Goal: Task Accomplishment & Management: Complete application form

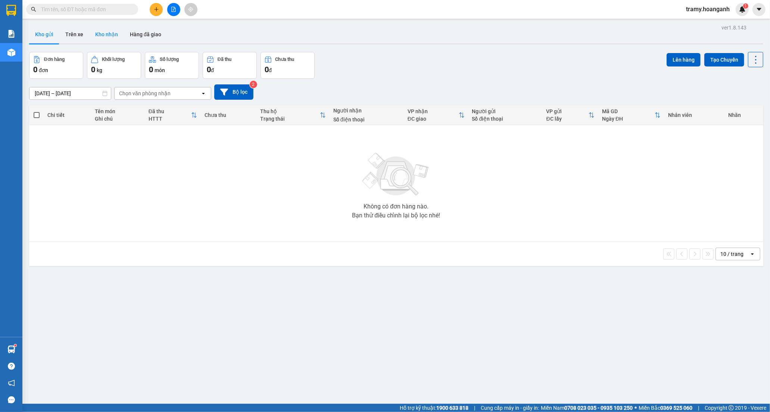
click at [100, 36] on button "Kho nhận" at bounding box center [106, 34] width 35 height 18
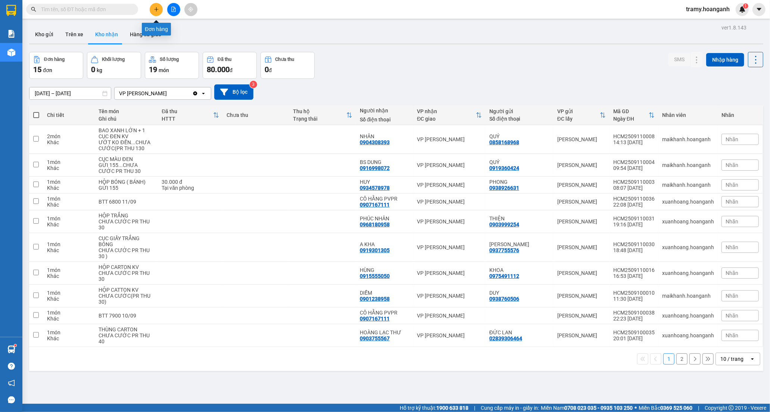
click at [153, 9] on button at bounding box center [156, 9] width 13 height 13
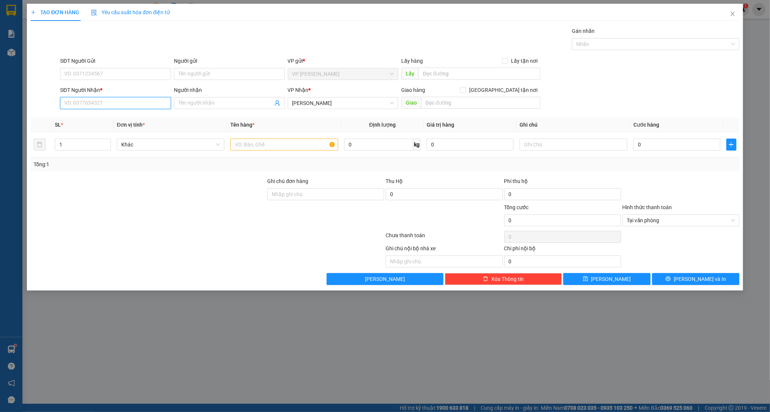
click at [121, 105] on input "SĐT Người Nhận *" at bounding box center [115, 103] width 111 height 12
click at [201, 78] on input "Người gửi" at bounding box center [229, 74] width 111 height 12
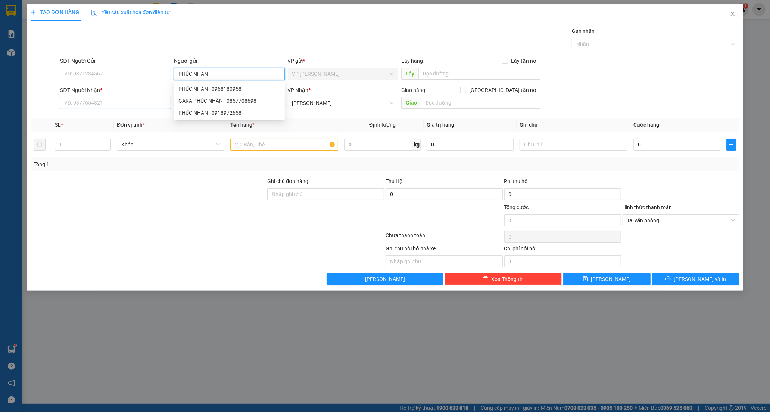
type input "PHÚC NHÂN"
click at [81, 100] on input "SĐT Người Nhận *" at bounding box center [115, 103] width 111 height 12
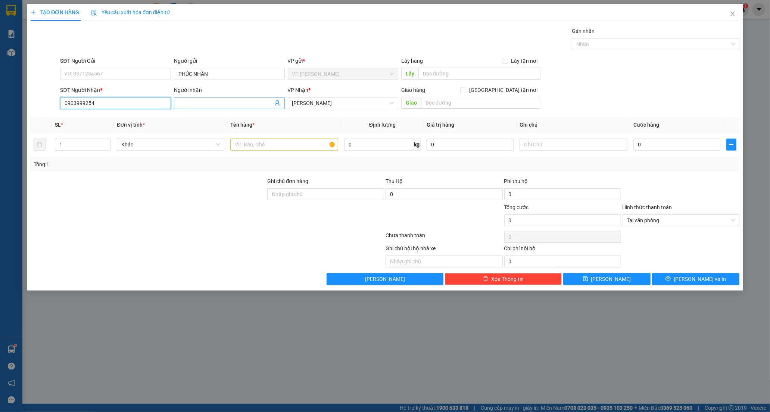
type input "0903999254"
click at [220, 103] on input "Người nhận" at bounding box center [225, 103] width 94 height 8
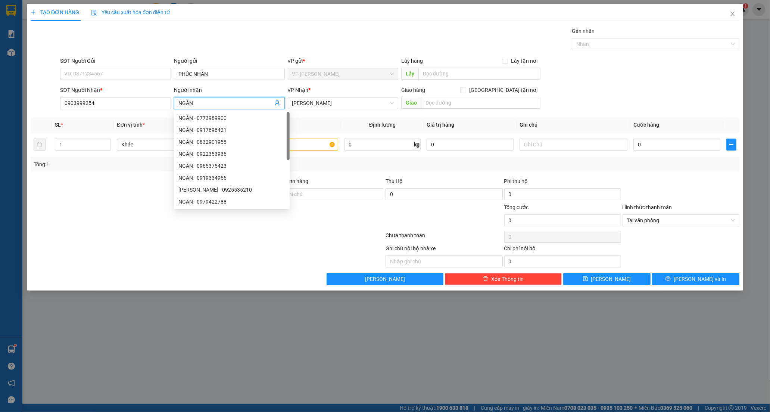
type input "NGÂN"
drag, startPoint x: 158, startPoint y: 228, endPoint x: 178, endPoint y: 206, distance: 29.3
click at [158, 227] on div at bounding box center [148, 216] width 237 height 26
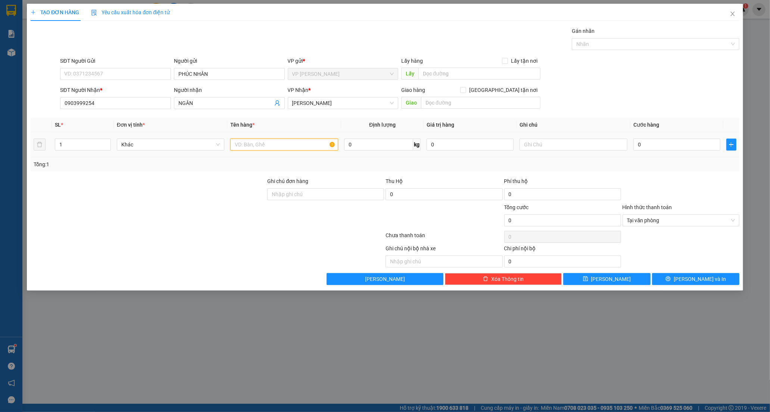
click at [293, 147] on input "text" at bounding box center [284, 145] width 108 height 12
click at [196, 103] on input "NGÂN" at bounding box center [225, 103] width 94 height 8
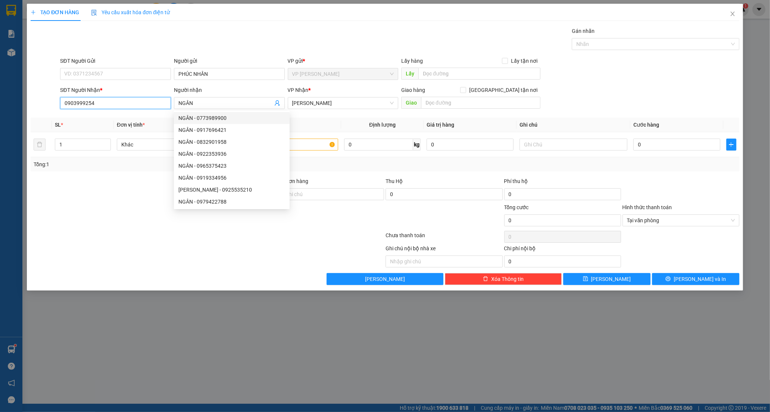
drag, startPoint x: 118, startPoint y: 105, endPoint x: 27, endPoint y: 109, distance: 91.2
click at [27, 109] on div "TẠO ĐƠN HÀNG Yêu cầu xuất hóa đơn điện tử Transit Pickup Surcharge Ids Transit …" at bounding box center [385, 147] width 716 height 287
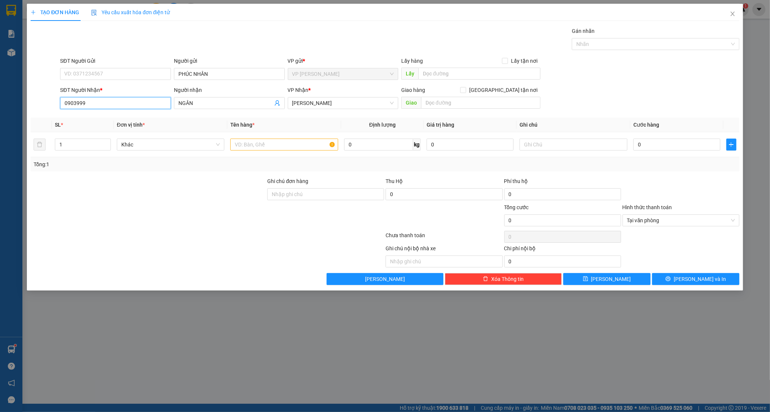
type input "0903999"
drag, startPoint x: 110, startPoint y: 106, endPoint x: 10, endPoint y: 99, distance: 99.9
click at [10, 99] on div "TẠO ĐƠN HÀNG Yêu cầu xuất hóa đơn điện tử Transit Pickup Surcharge Ids Transit …" at bounding box center [385, 206] width 770 height 412
type input "0903999254"
drag, startPoint x: 219, startPoint y: 104, endPoint x: 83, endPoint y: 94, distance: 136.6
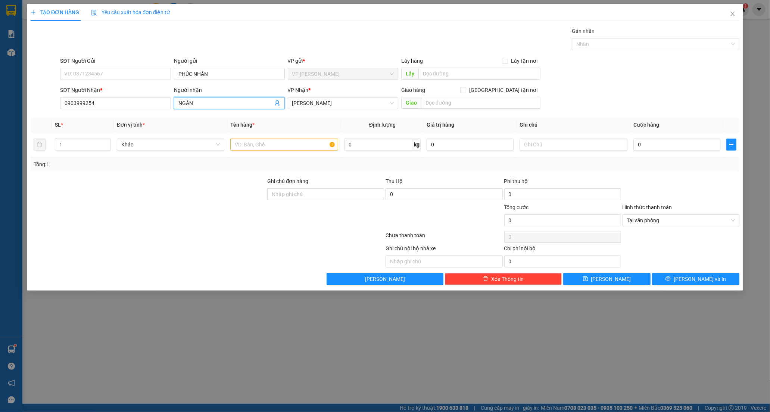
click at [83, 94] on div "SĐT Người Nhận * 0903999254 Người nhận NGÂN NGÂN VP Nhận * [PERSON_NAME] hàng G…" at bounding box center [400, 99] width 682 height 26
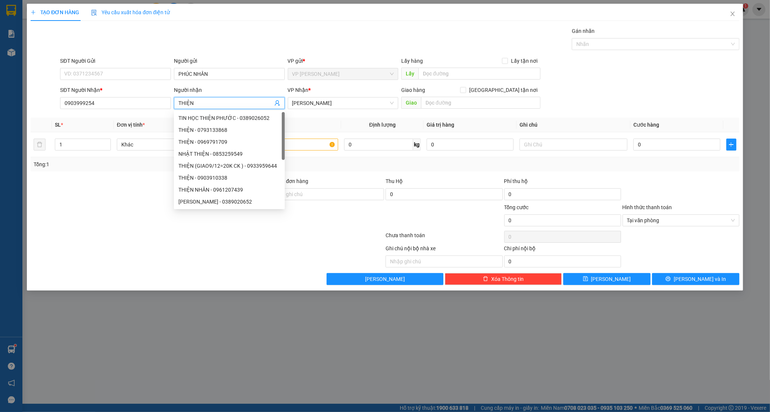
type input "THIỆN"
click at [84, 214] on div at bounding box center [148, 216] width 237 height 26
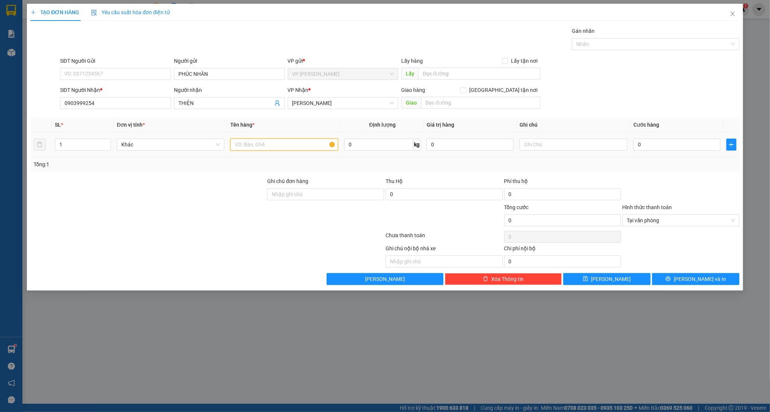
click at [262, 146] on input "text" at bounding box center [284, 145] width 108 height 12
type input "HỘP CATON"
click at [637, 146] on input "0" at bounding box center [677, 145] width 87 height 12
type input "3"
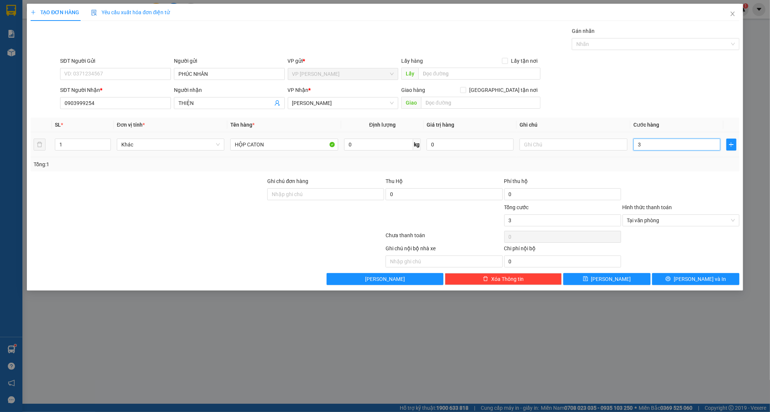
type input "30"
type input "30.000"
click at [696, 285] on button "[PERSON_NAME] và In" at bounding box center [695, 279] width 87 height 12
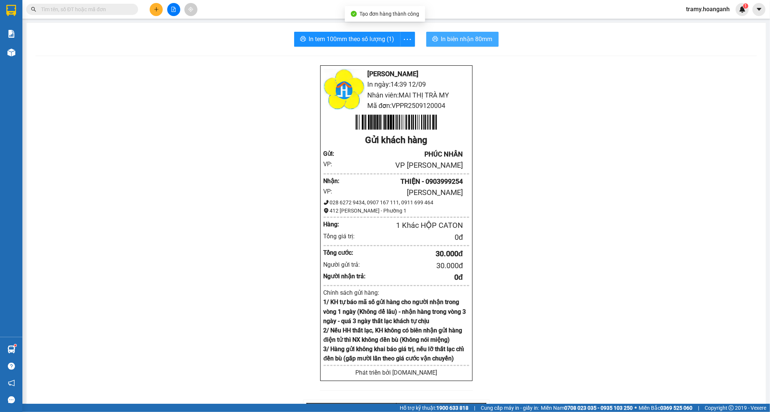
click at [476, 35] on span "In biên nhận 80mm" at bounding box center [467, 38] width 52 height 9
drag, startPoint x: 403, startPoint y: 28, endPoint x: 407, endPoint y: 41, distance: 13.9
click at [403, 29] on div "In tem 100mm theo số lượng (1) In biên nhận 80mm Hoàng Anh - Phan Rang In ngày:…" at bounding box center [397, 292] width 740 height 539
click at [407, 41] on icon "more" at bounding box center [407, 39] width 9 height 9
click at [403, 53] on div "In tem 100mm" at bounding box center [391, 56] width 34 height 8
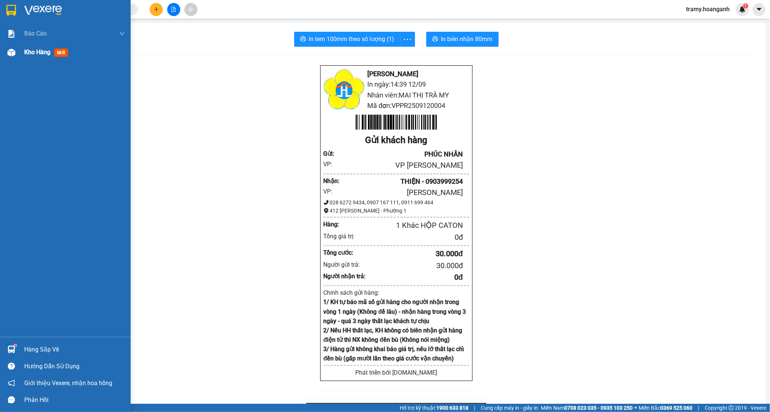
drag, startPoint x: 39, startPoint y: 53, endPoint x: 71, endPoint y: 50, distance: 32.2
click at [39, 53] on span "Kho hàng" at bounding box center [37, 52] width 26 height 7
